Goal: Check status: Check status

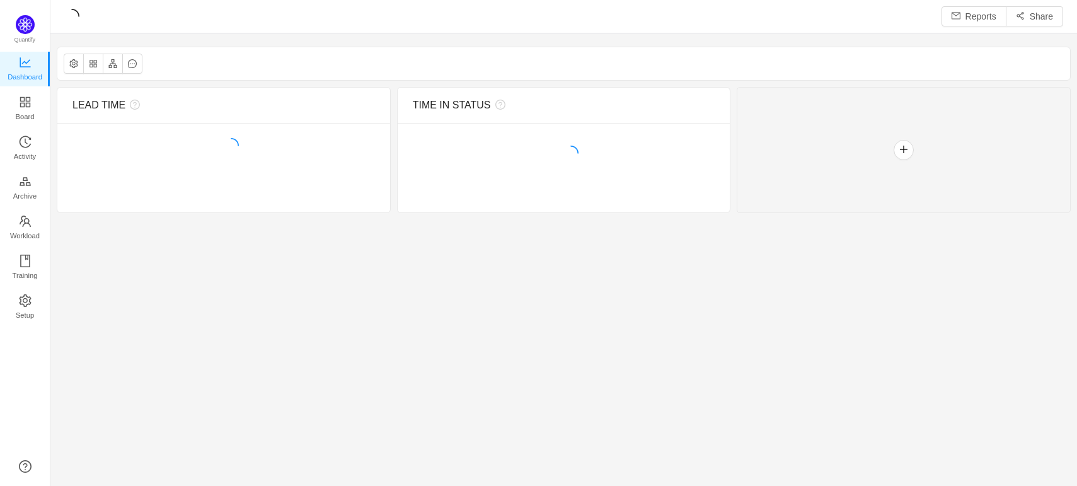
scroll to position [467, 998]
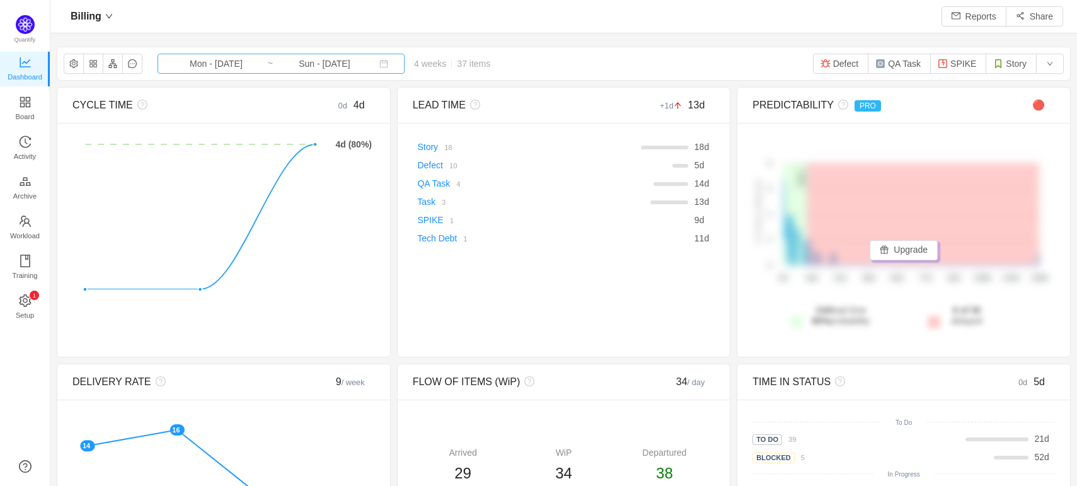
click at [231, 65] on input "Mon - [DATE]" at bounding box center [216, 64] width 102 height 14
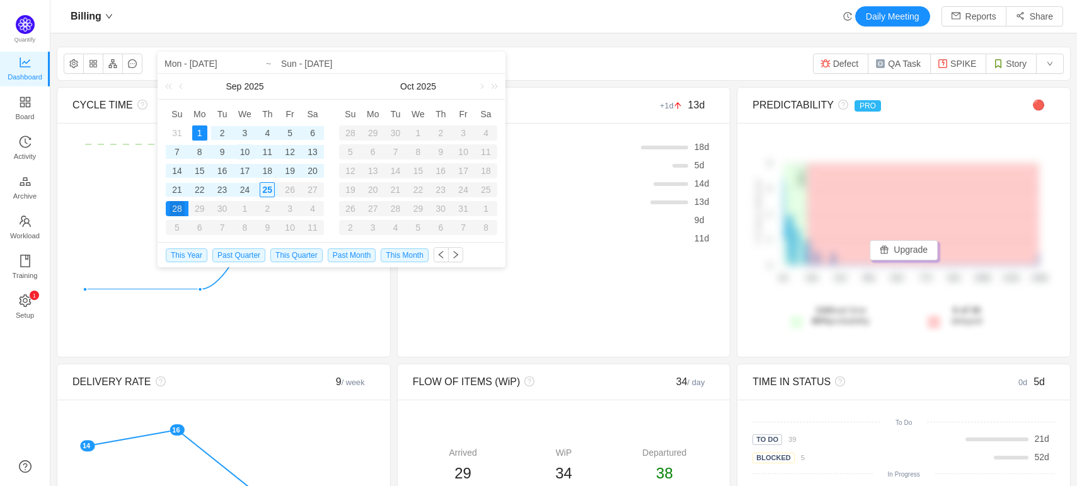
click at [246, 153] on div "10" at bounding box center [244, 151] width 15 height 15
click at [259, 187] on td "25" at bounding box center [267, 189] width 23 height 19
type input "Wed - [DATE]"
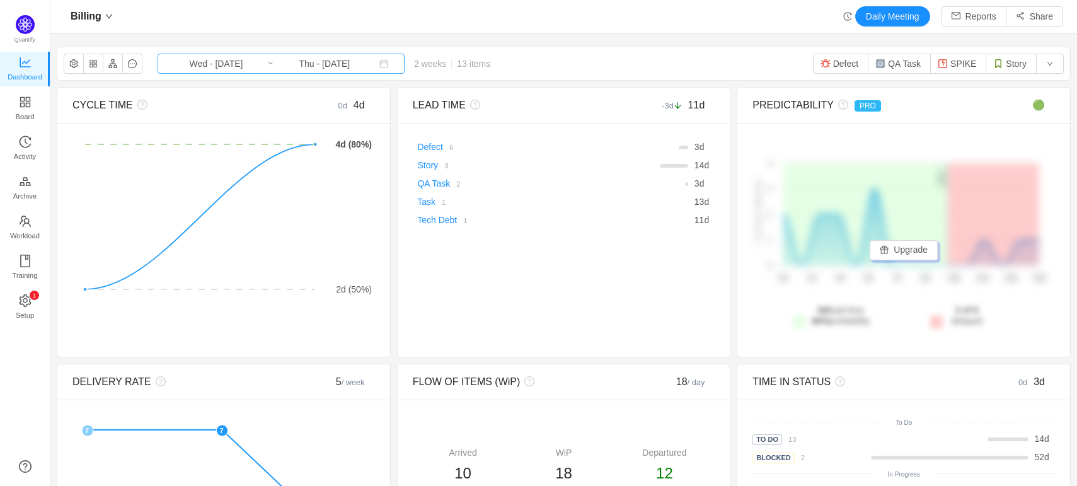
click at [320, 66] on input "Thu - [DATE]" at bounding box center [325, 64] width 102 height 14
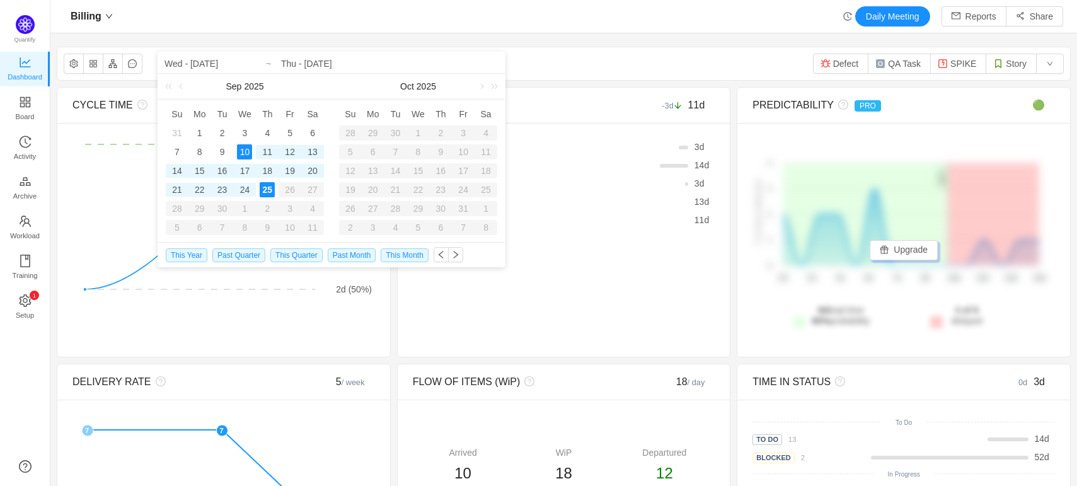
click at [251, 157] on div "10" at bounding box center [244, 151] width 15 height 15
click at [250, 191] on div "24" at bounding box center [244, 189] width 15 height 15
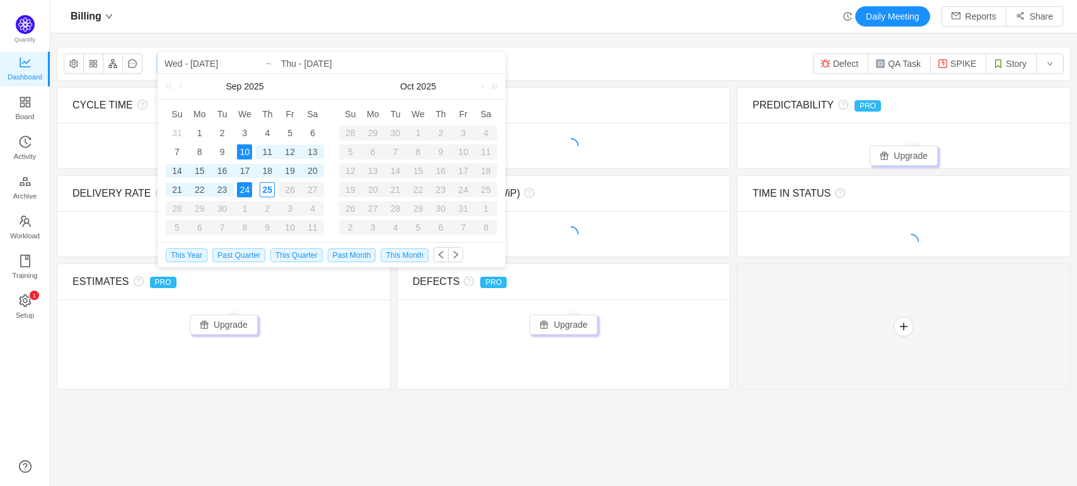
type input "Wed - [DATE]"
